Goal: Information Seeking & Learning: Learn about a topic

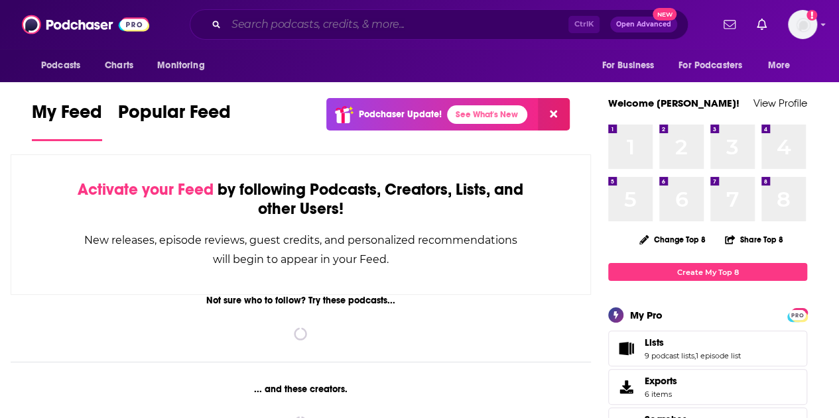
click at [320, 23] on input "Search podcasts, credits, & more..." at bounding box center [397, 24] width 342 height 21
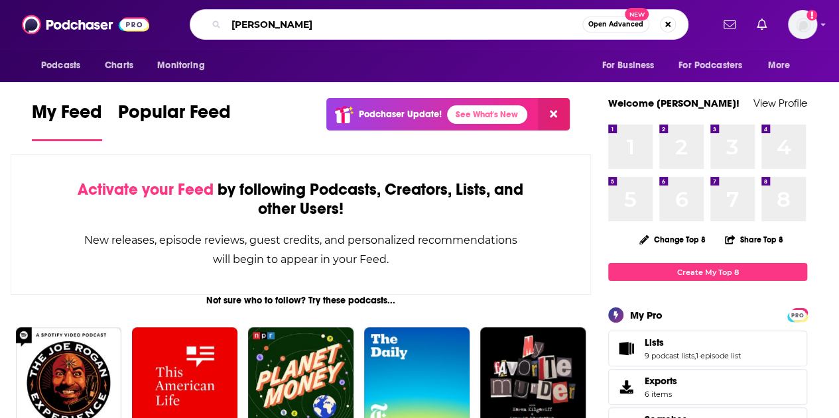
type input "[PERSON_NAME]"
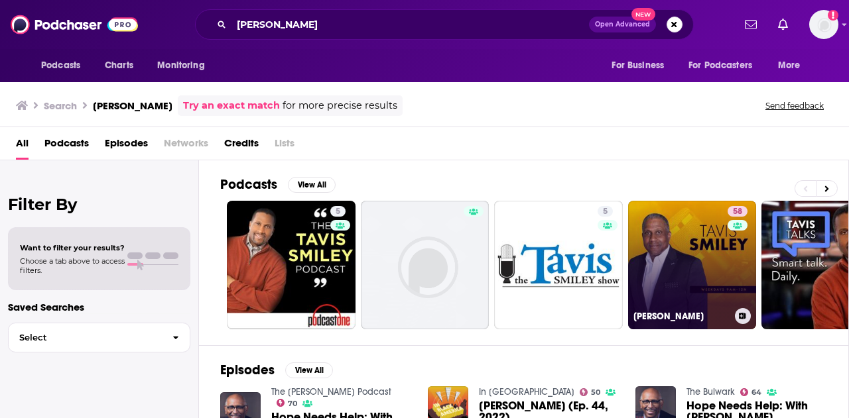
click at [713, 262] on link "58 [PERSON_NAME]" at bounding box center [692, 265] width 129 height 129
